Goal: Information Seeking & Learning: Learn about a topic

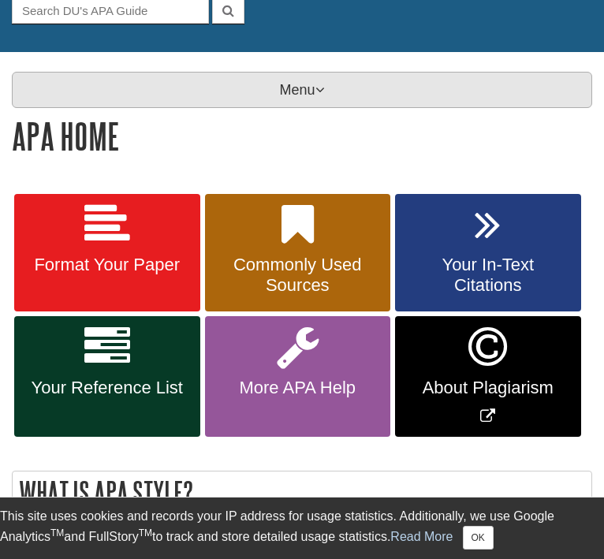
scroll to position [199, 0]
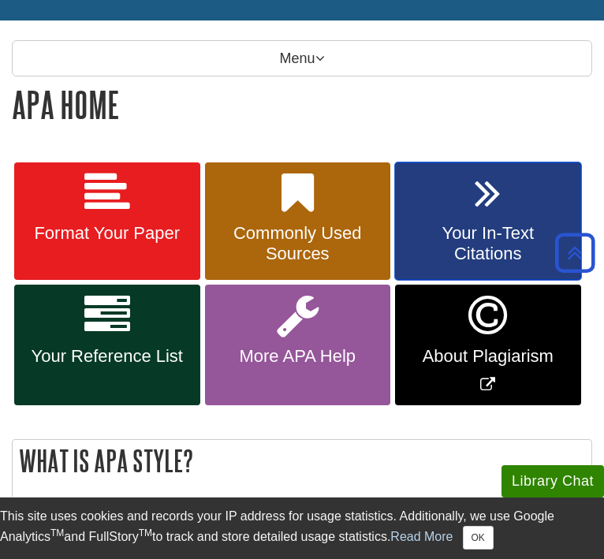
click at [497, 211] on icon at bounding box center [488, 193] width 26 height 46
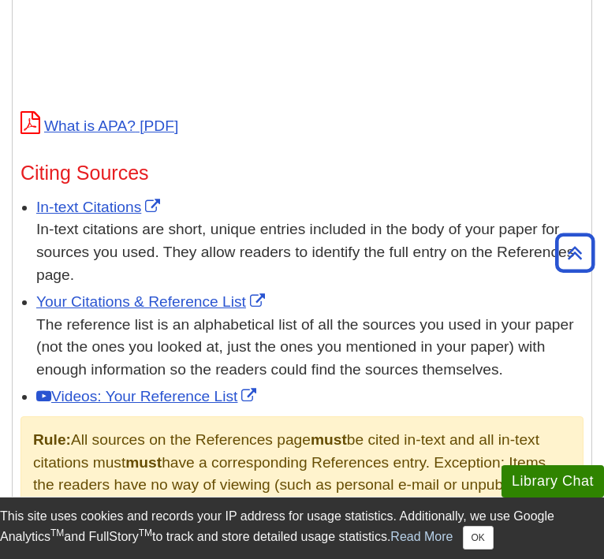
scroll to position [880, 0]
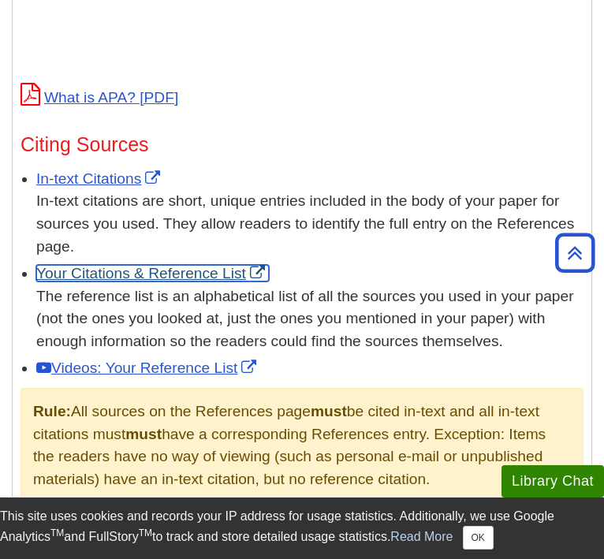
click at [188, 274] on link "Your Citations & Reference List" at bounding box center [152, 273] width 233 height 17
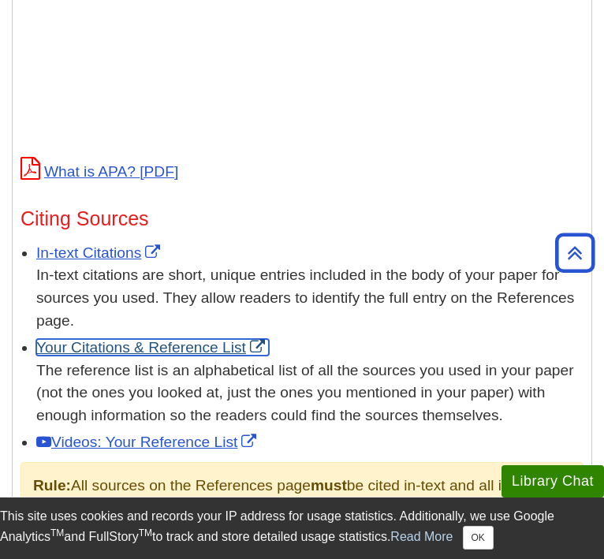
scroll to position [804, 0]
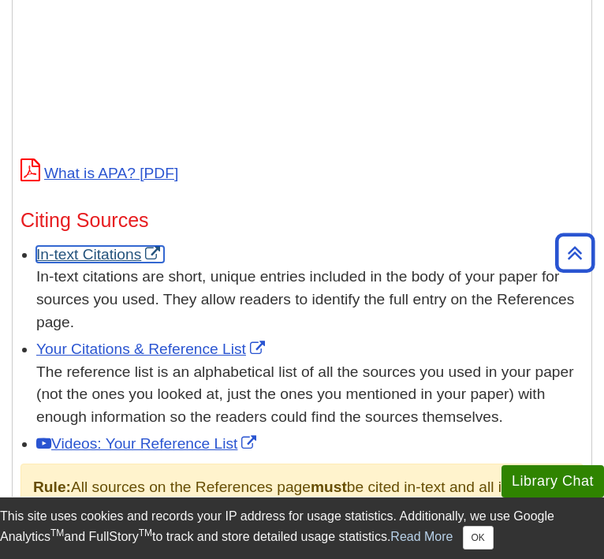
click at [119, 255] on link "In-text Citations" at bounding box center [100, 254] width 128 height 17
click at [106, 248] on link "In-text Citations" at bounding box center [100, 254] width 128 height 17
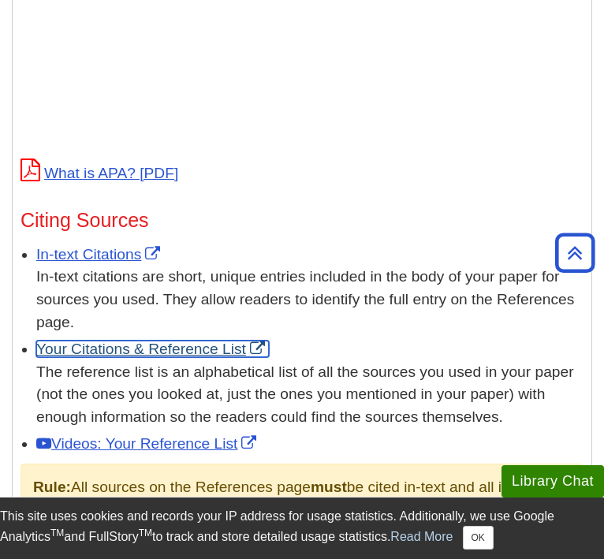
click at [186, 344] on link "Your Citations & Reference List" at bounding box center [152, 349] width 233 height 17
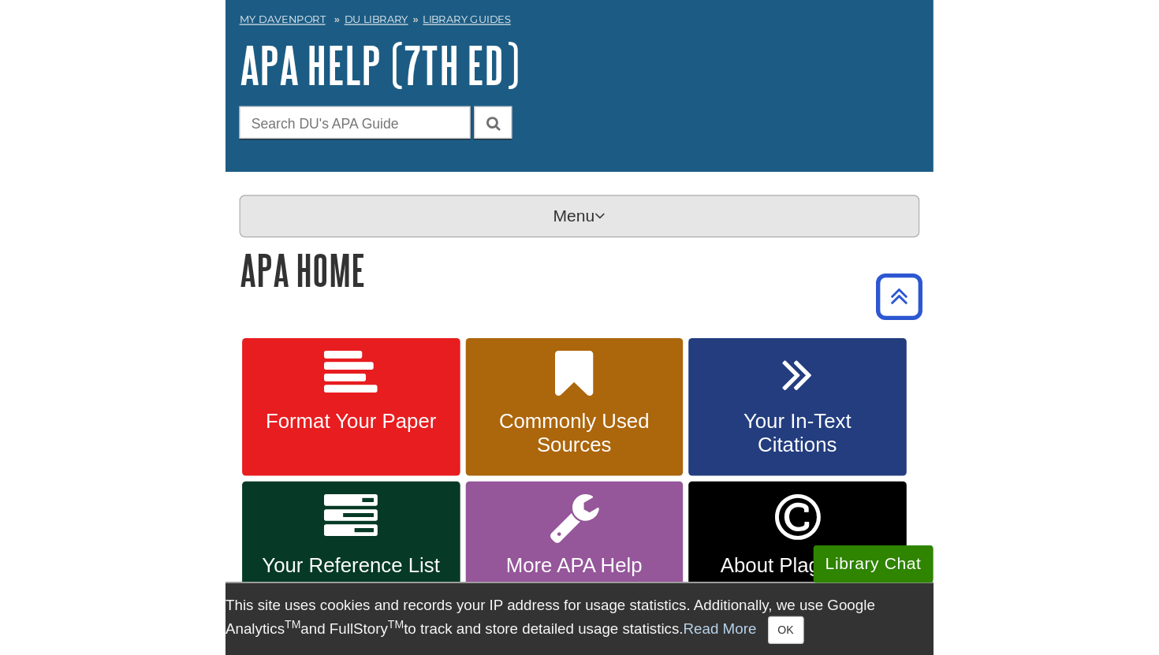
scroll to position [54, 0]
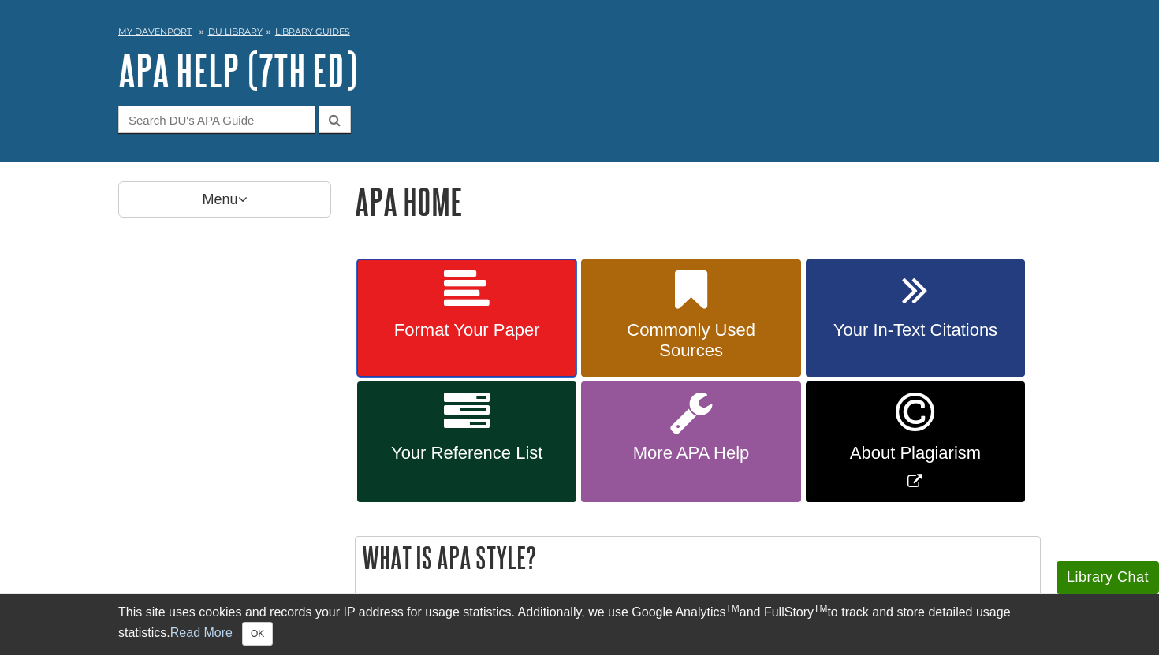
click at [452, 315] on link "Format Your Paper" at bounding box center [466, 318] width 219 height 118
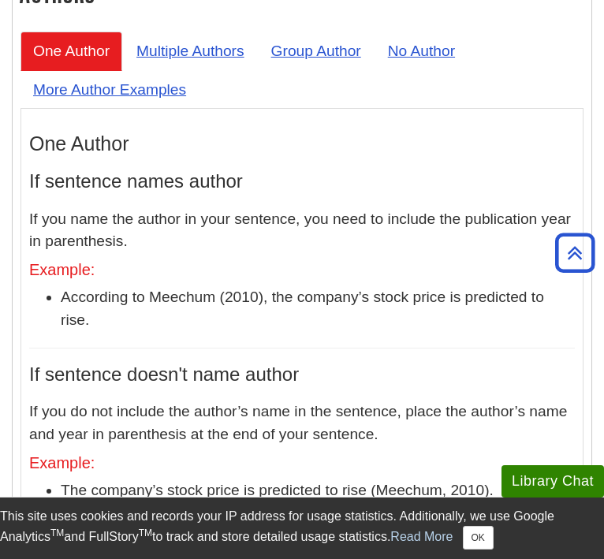
scroll to position [1672, 0]
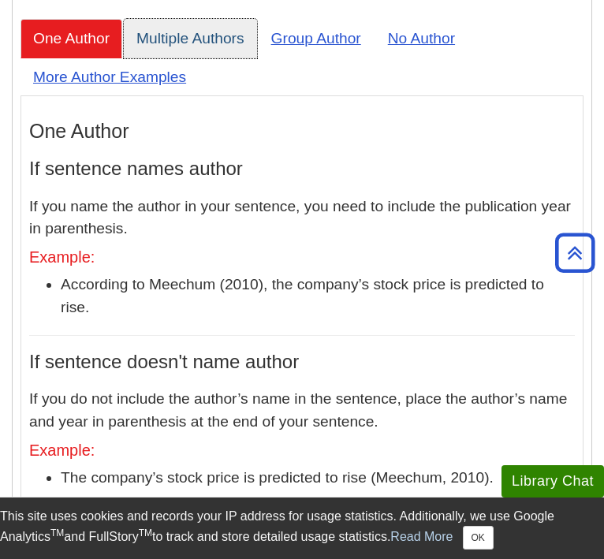
click at [209, 58] on link "Multiple Authors" at bounding box center [190, 38] width 133 height 39
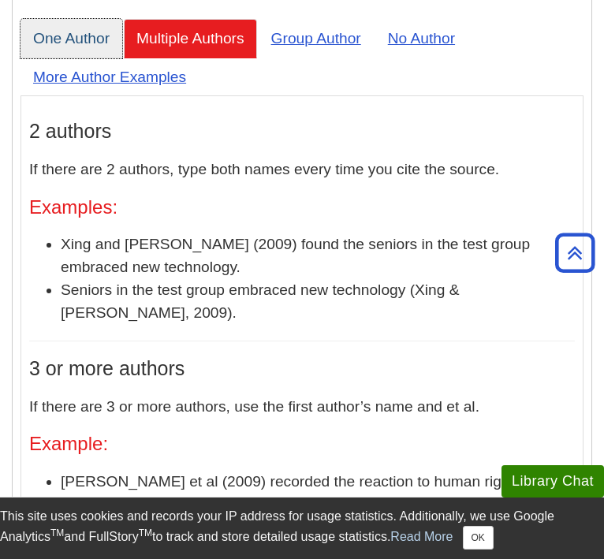
click at [71, 58] on link "One Author" at bounding box center [71, 38] width 102 height 39
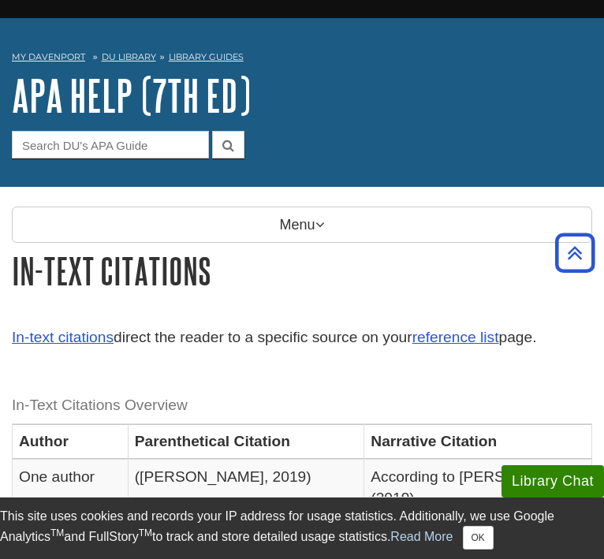
scroll to position [0, 0]
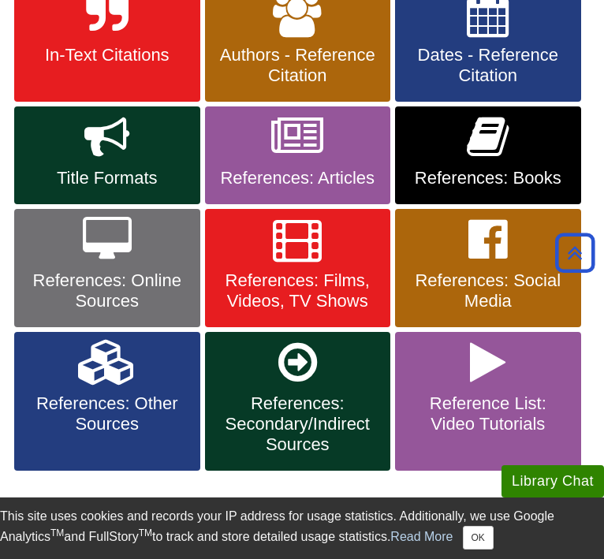
scroll to position [385, 0]
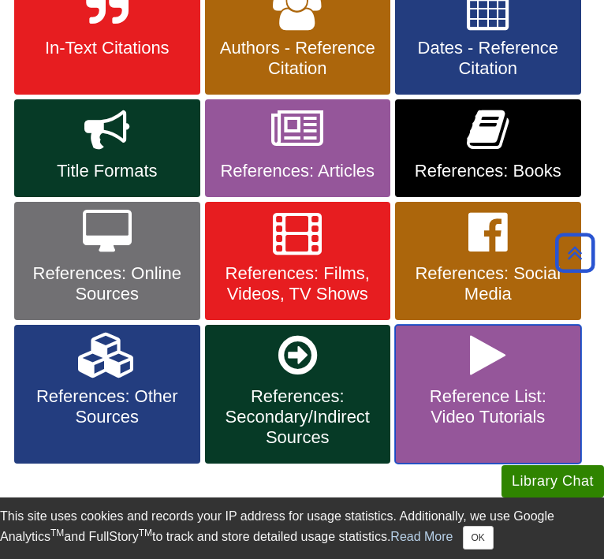
click at [509, 351] on link "Reference List: Video Tutorials" at bounding box center [488, 394] width 186 height 139
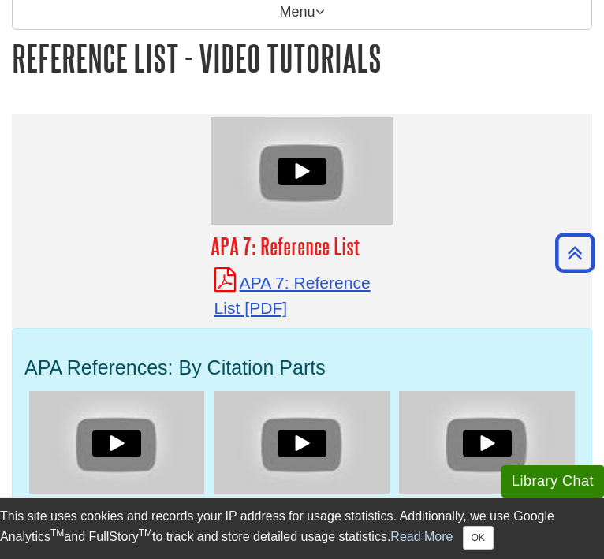
scroll to position [245, 0]
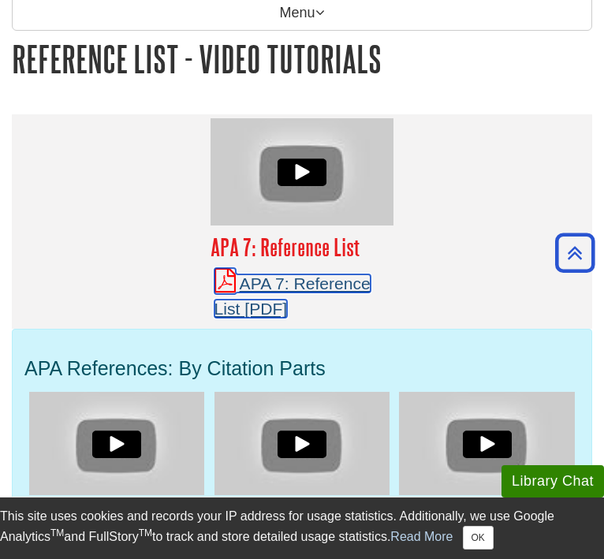
click at [337, 285] on link "APA 7: Reference List" at bounding box center [292, 295] width 156 height 43
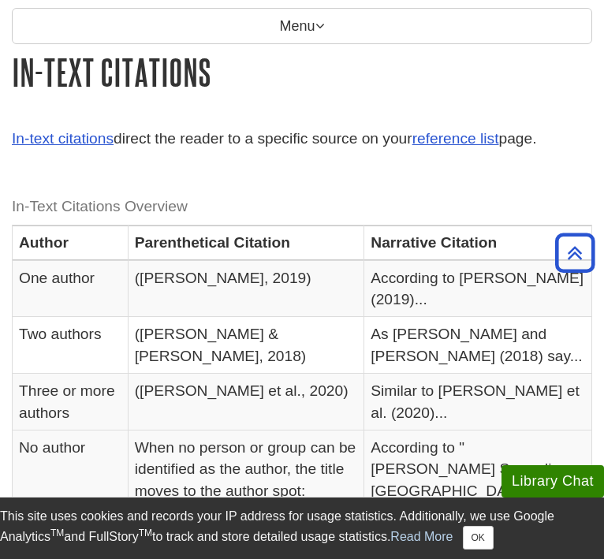
scroll to position [225, 0]
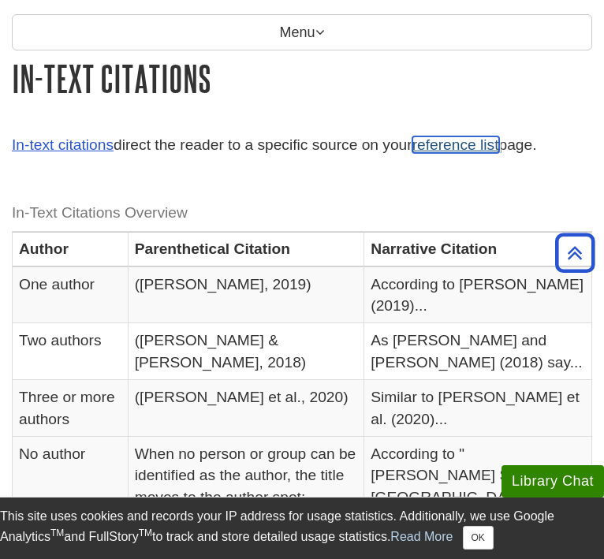
click at [469, 150] on link "reference list" at bounding box center [455, 144] width 87 height 17
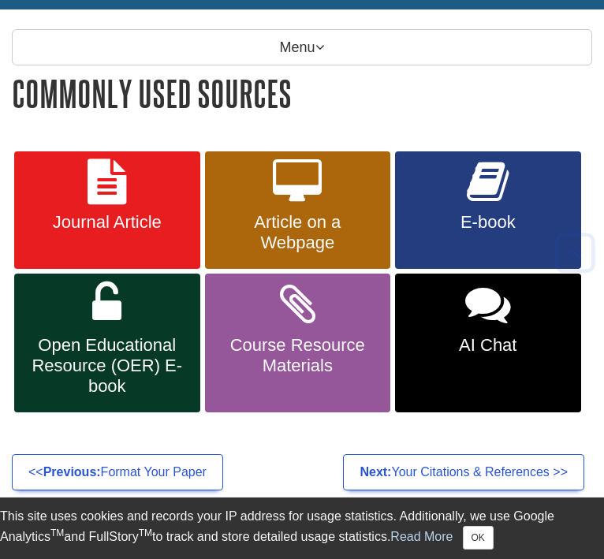
scroll to position [212, 0]
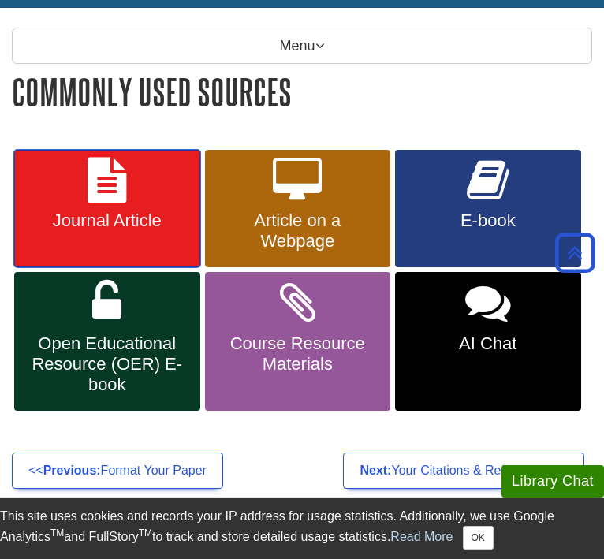
click at [124, 207] on link "Journal Article" at bounding box center [107, 209] width 186 height 118
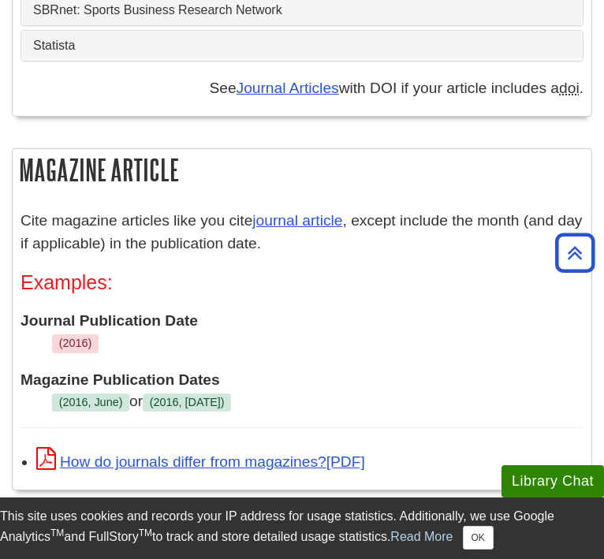
scroll to position [1994, 0]
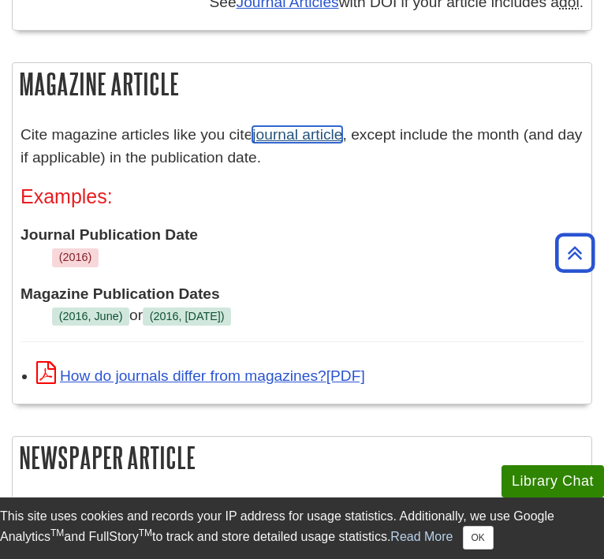
click at [326, 126] on link "journal article" at bounding box center [297, 134] width 90 height 17
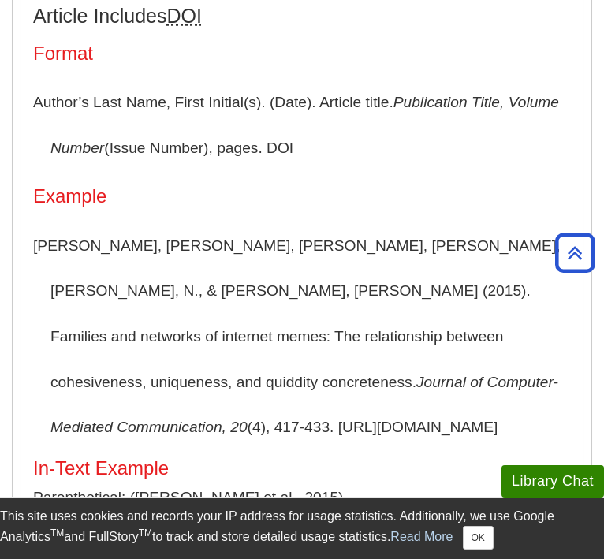
scroll to position [0, 0]
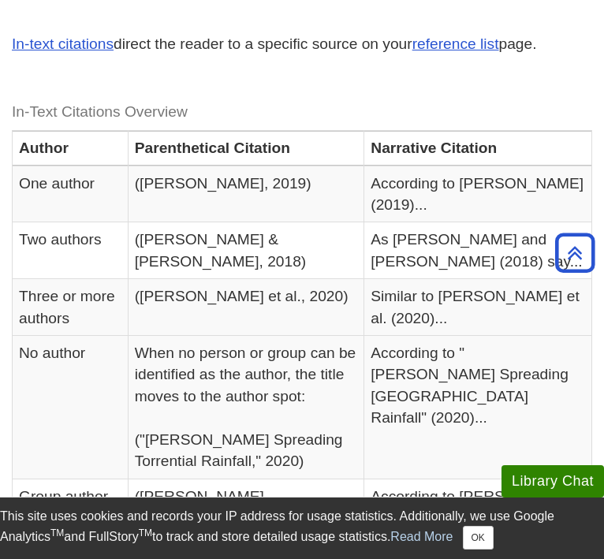
scroll to position [338, 0]
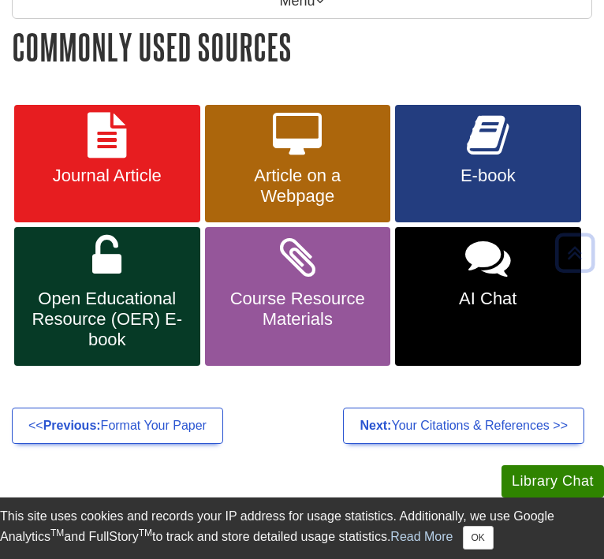
scroll to position [267, 0]
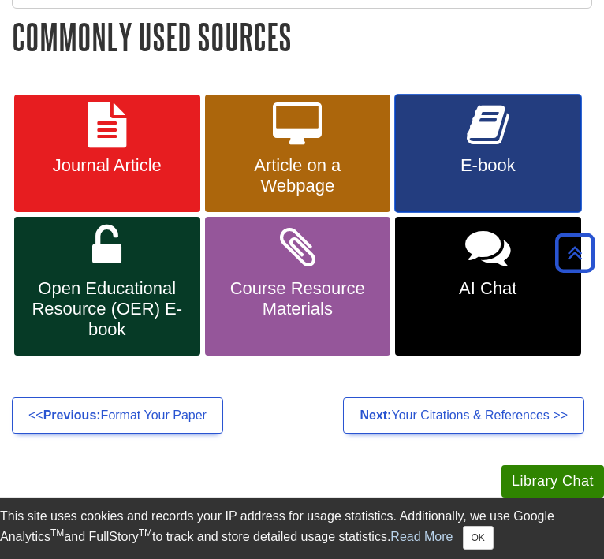
click at [518, 137] on link "E-book" at bounding box center [488, 154] width 186 height 118
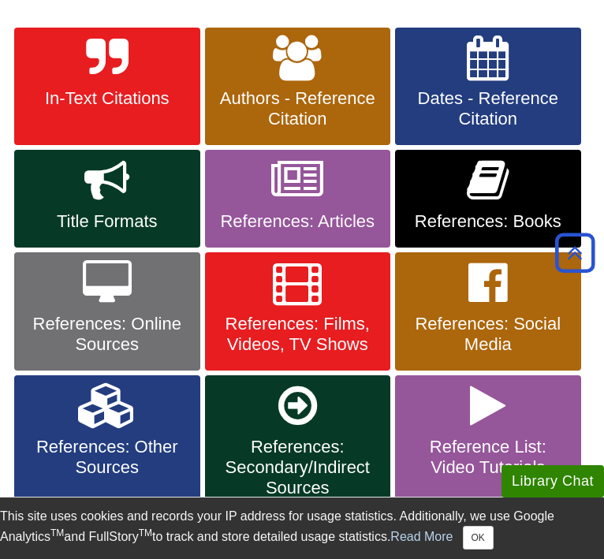
scroll to position [341, 0]
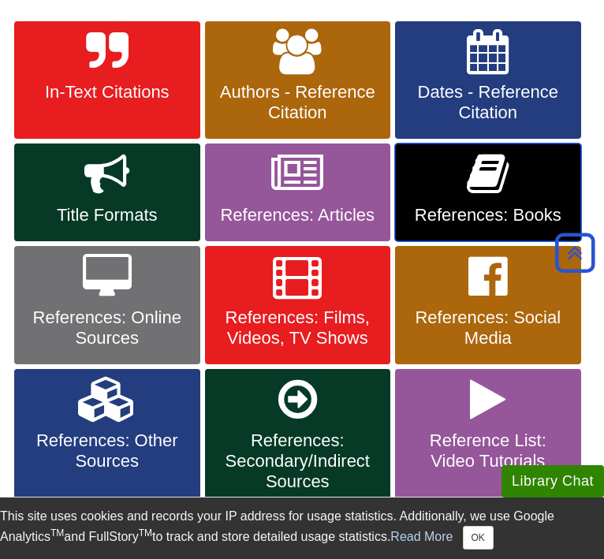
click at [487, 190] on icon at bounding box center [488, 174] width 42 height 46
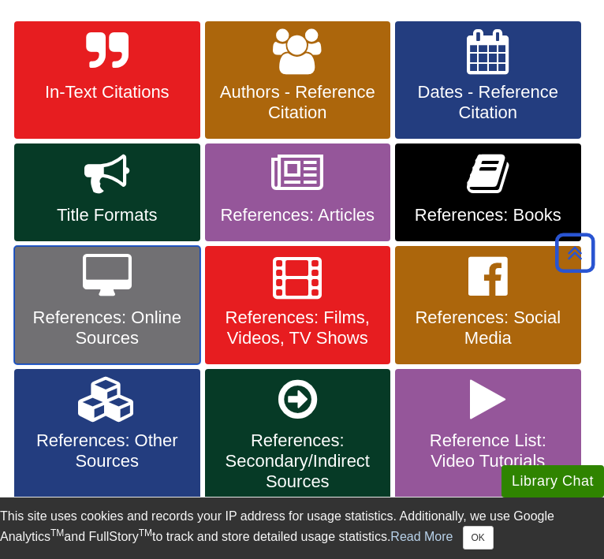
click at [116, 307] on span "References: Online Sources" at bounding box center [107, 327] width 162 height 41
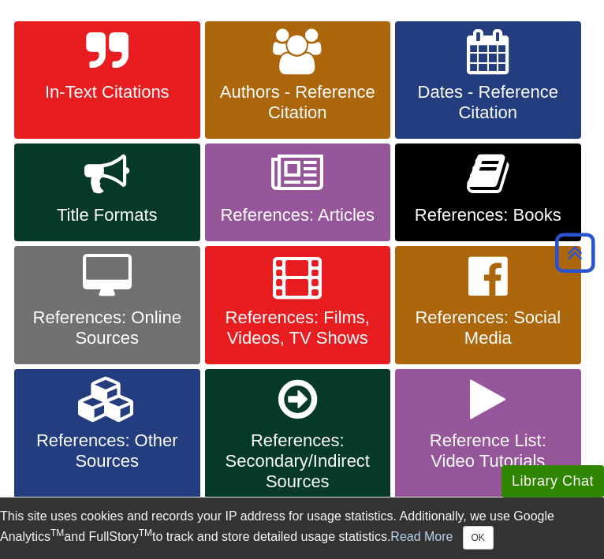
scroll to position [332, 0]
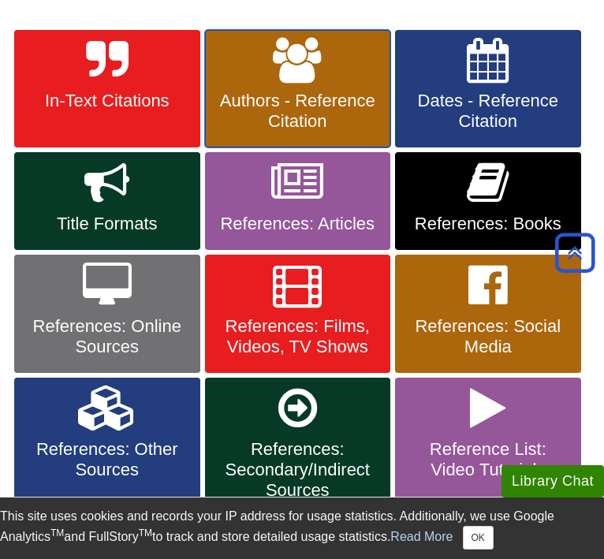
click at [334, 80] on link "Authors - Reference Citation" at bounding box center [298, 89] width 186 height 118
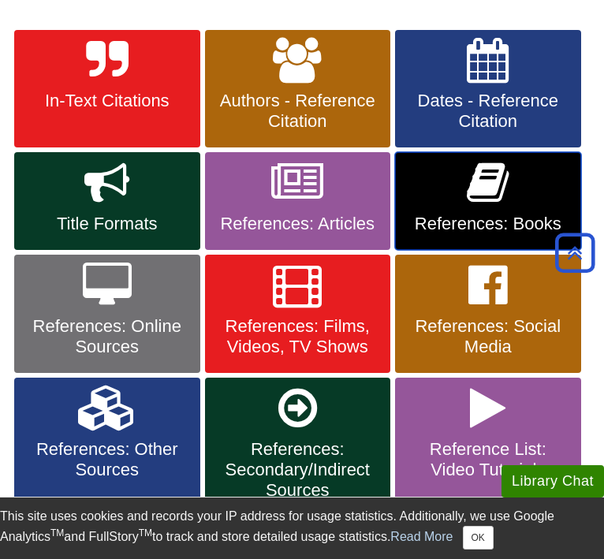
click at [514, 203] on link "References: Books" at bounding box center [488, 201] width 186 height 98
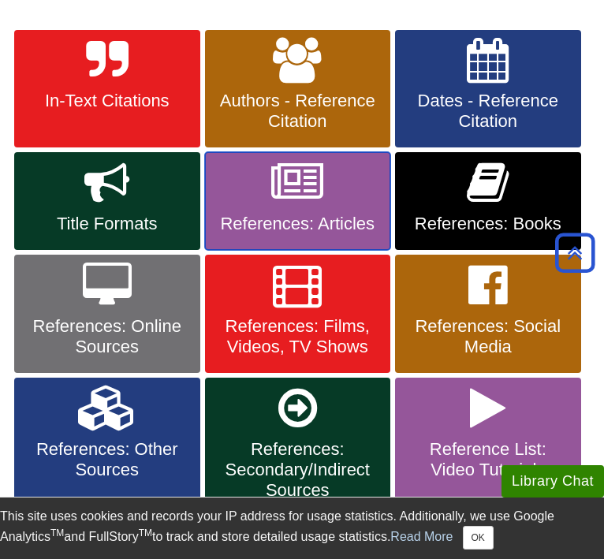
click at [325, 195] on link "References: Articles" at bounding box center [298, 201] width 186 height 98
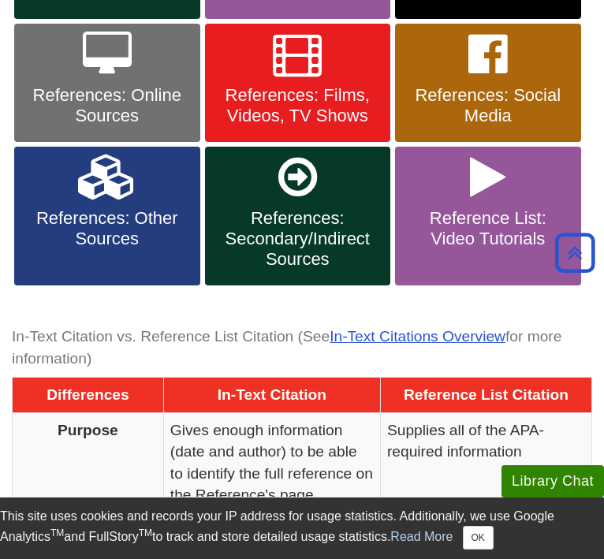
scroll to position [516, 0]
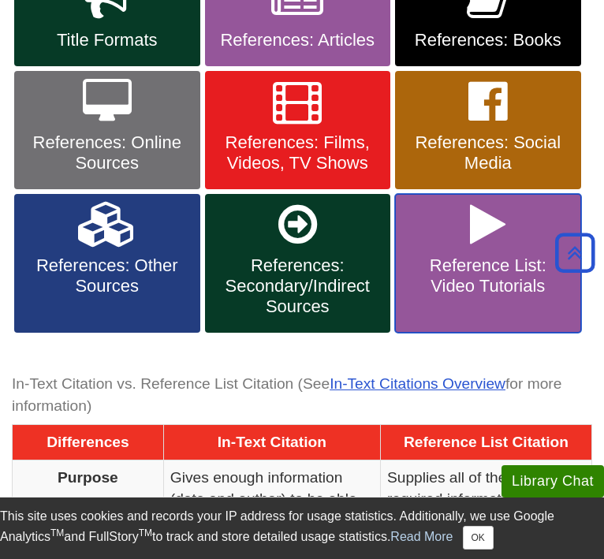
click at [503, 259] on span "Reference List: Video Tutorials" at bounding box center [488, 275] width 162 height 41
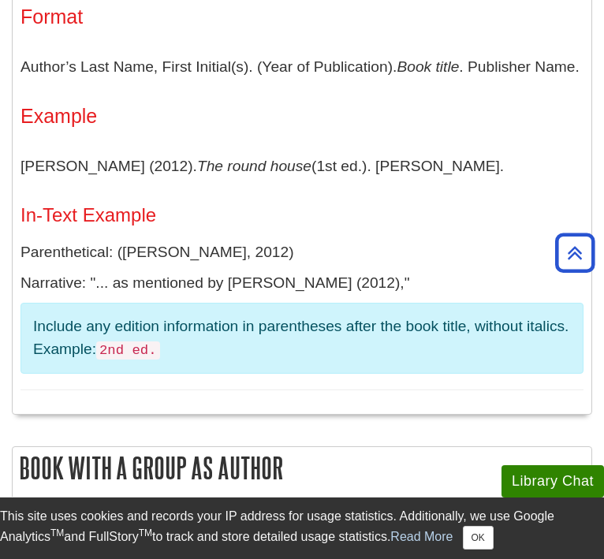
scroll to position [433, 0]
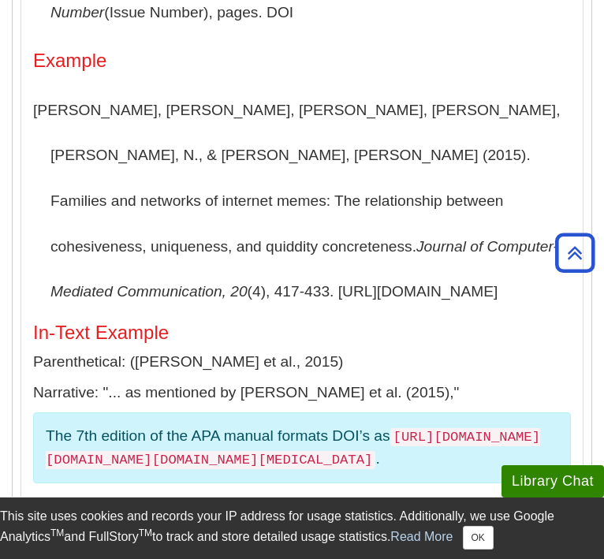
scroll to position [547, 0]
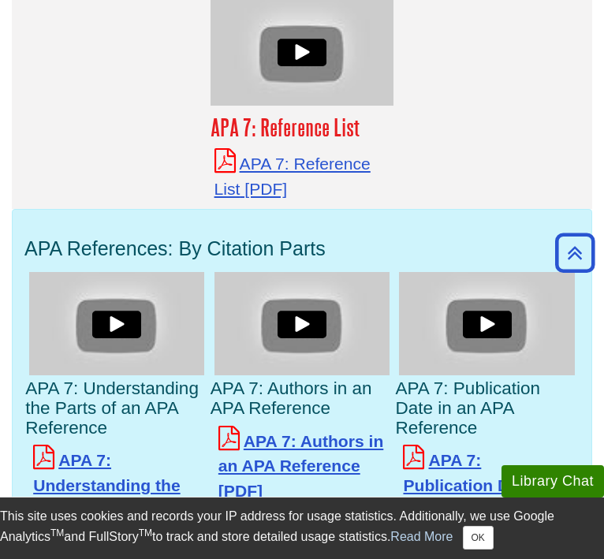
scroll to position [364, 0]
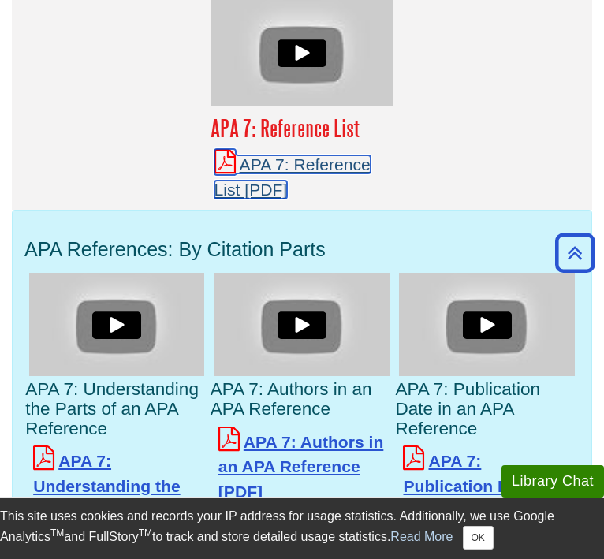
click at [272, 173] on link "APA 7: Reference List" at bounding box center [292, 176] width 156 height 43
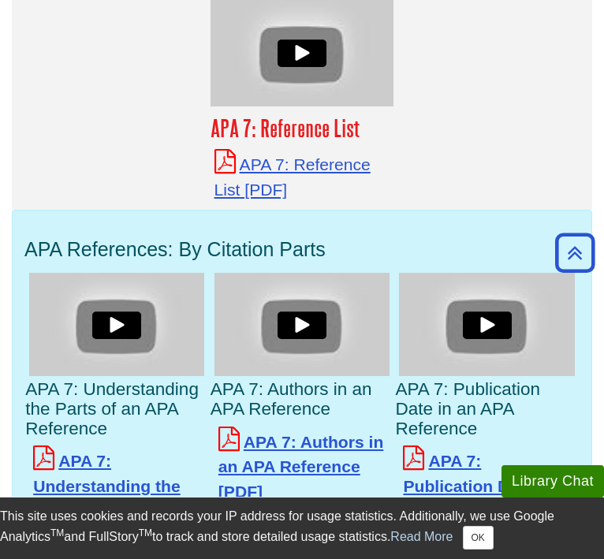
scroll to position [0, 0]
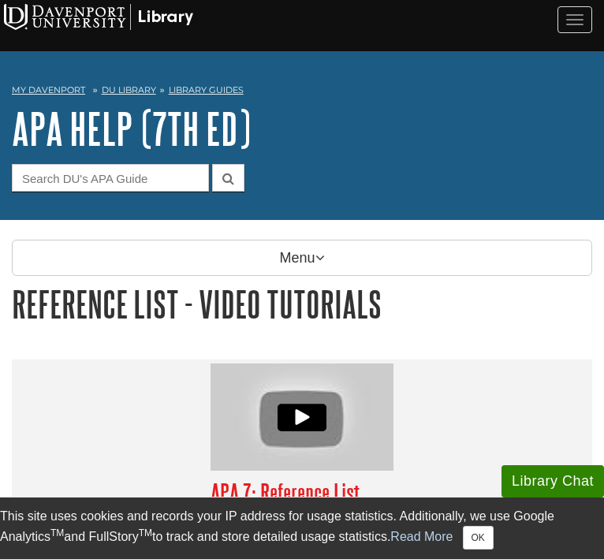
drag, startPoint x: 601, startPoint y: 184, endPoint x: 564, endPoint y: 184, distance: 37.1
click at [563, 184] on div "APA Help (7th Ed) Guide Search Terms" at bounding box center [302, 148] width 604 height 87
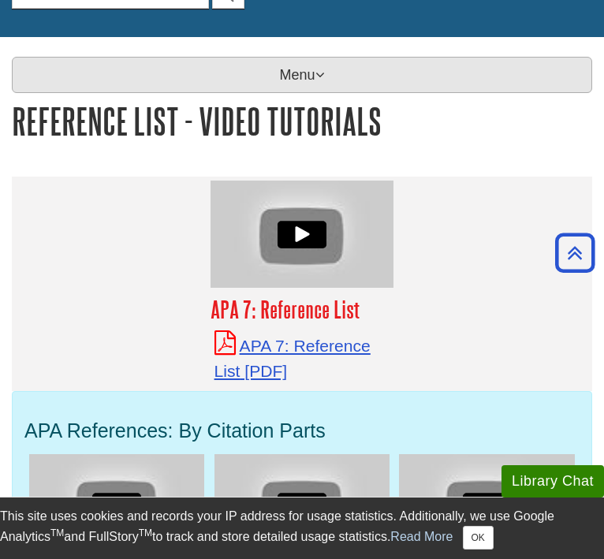
scroll to position [80, 0]
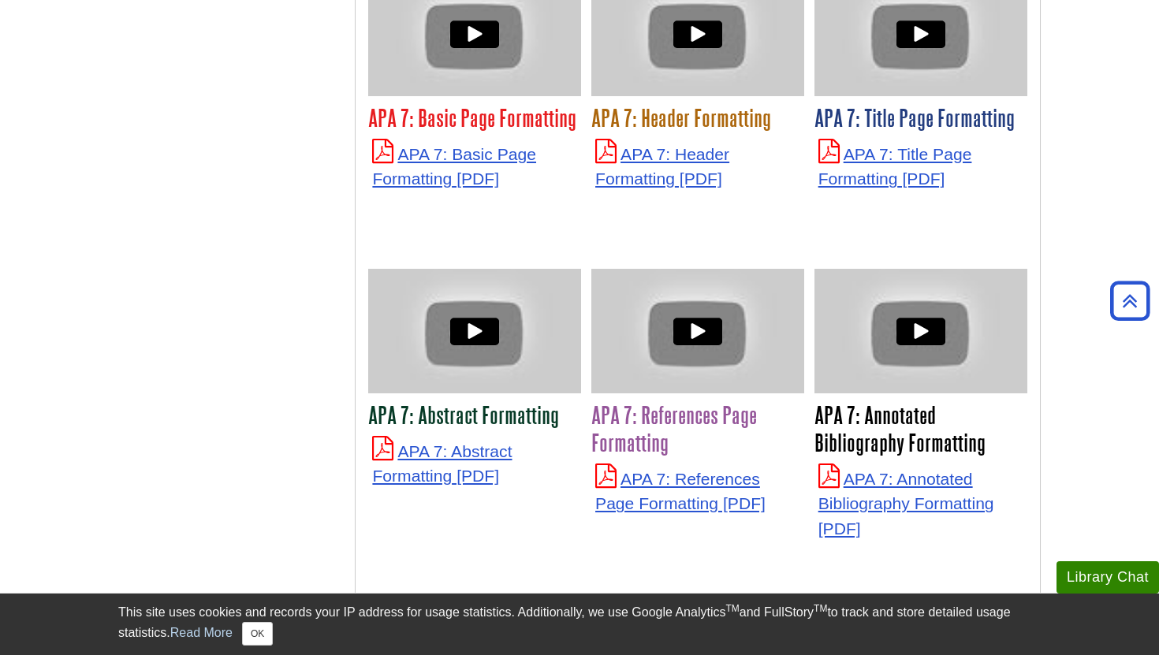
scroll to position [3932, 0]
click at [677, 474] on p "APA 7: References Page Formatting" at bounding box center [697, 489] width 205 height 52
click at [673, 480] on link "APA 7: References Page Formatting" at bounding box center [680, 490] width 170 height 43
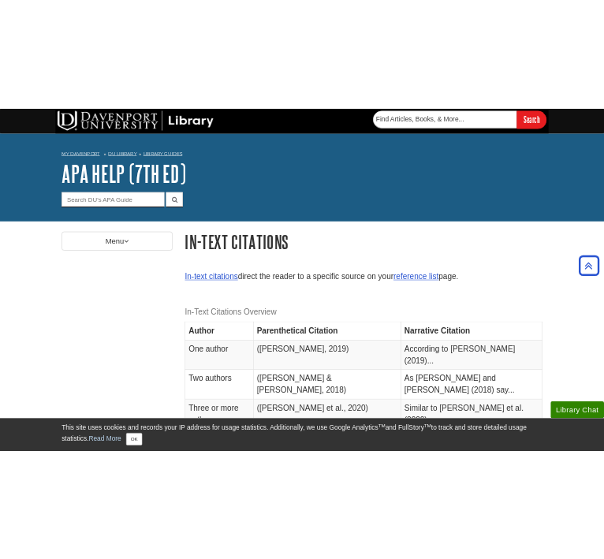
scroll to position [338, 0]
